Goal: Information Seeking & Learning: Learn about a topic

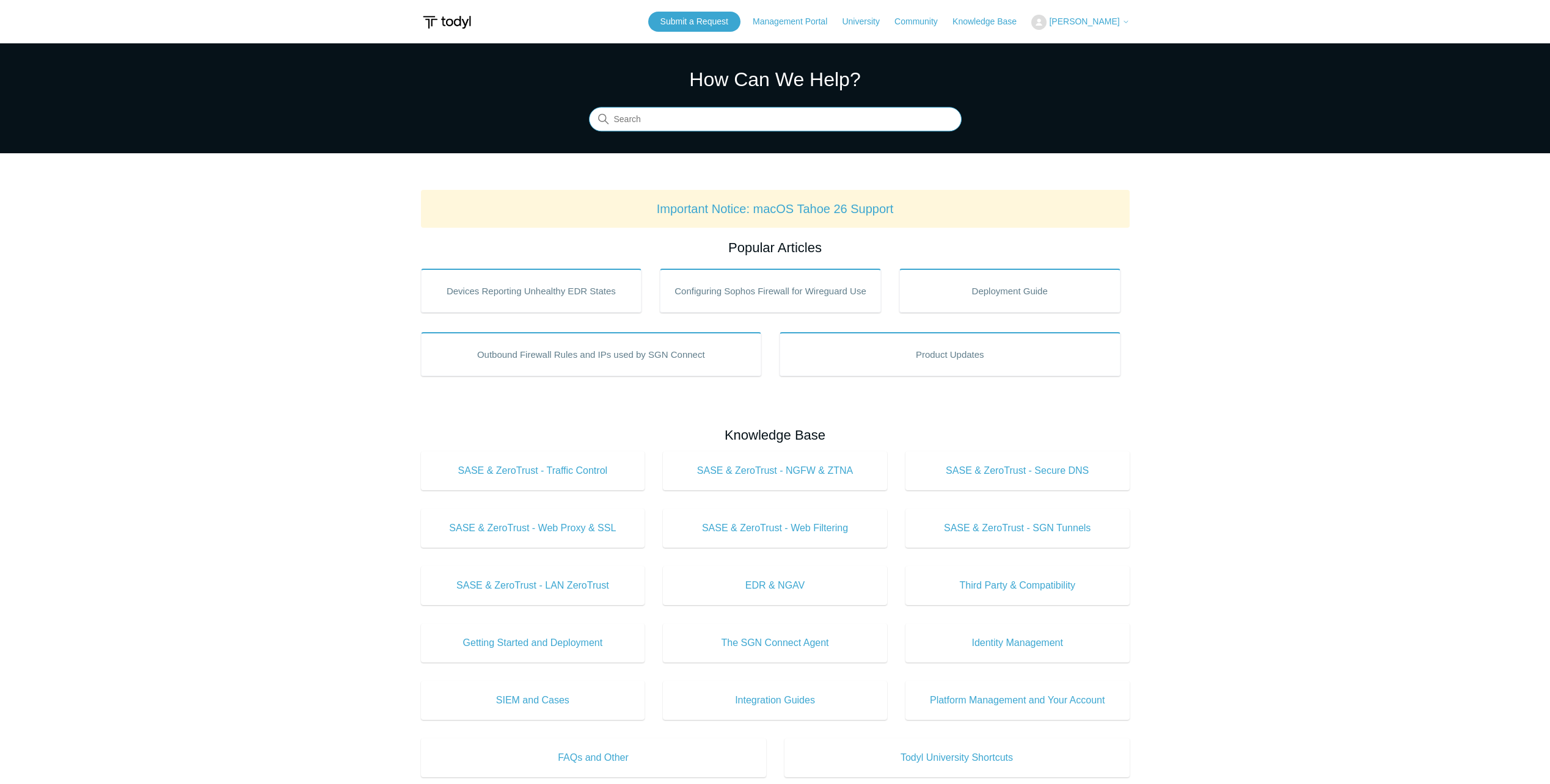
click at [703, 122] on input "Search" at bounding box center [775, 119] width 373 height 24
type input "S"
type input "Mac SSL"
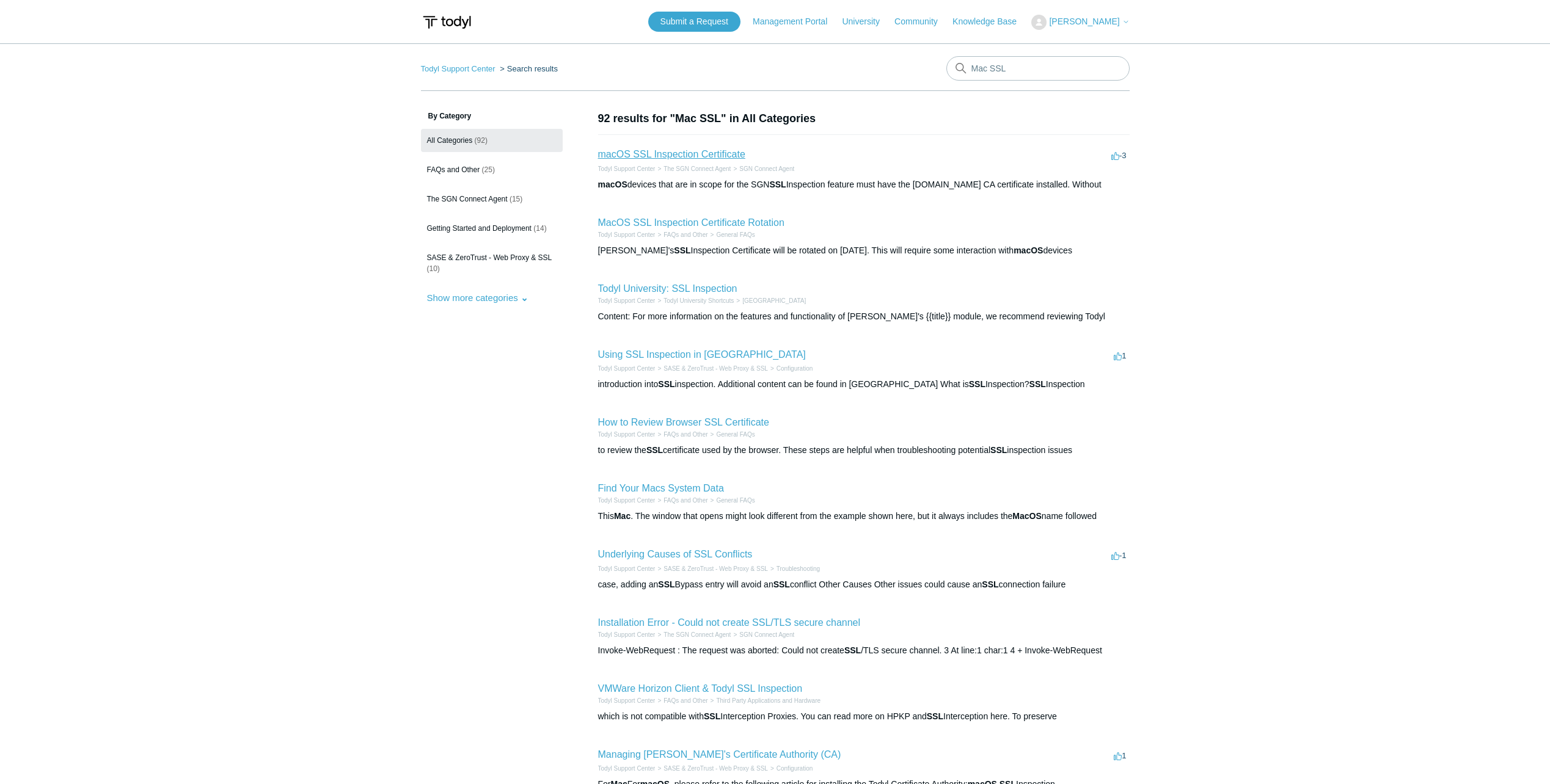
click at [703, 155] on link "macOS SSL Inspection Certificate" at bounding box center [671, 154] width 147 height 10
